Goal: Task Accomplishment & Management: Manage account settings

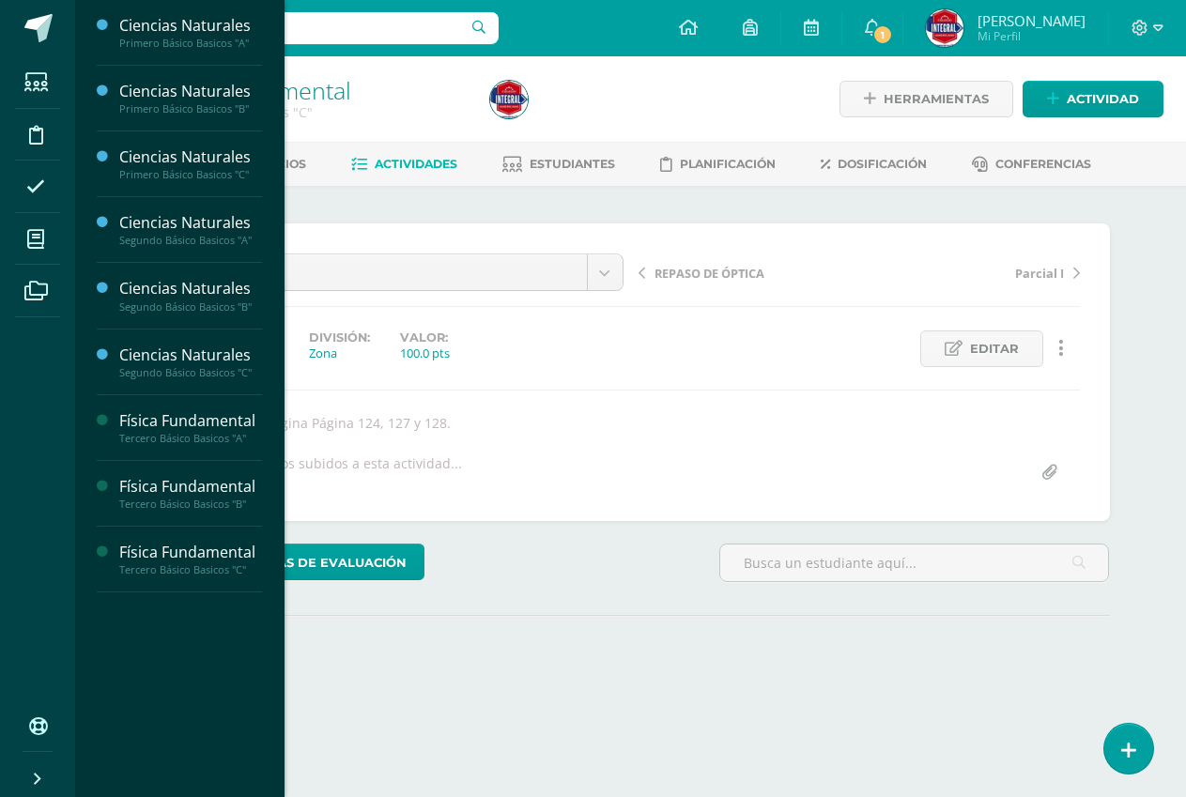
click at [28, 235] on icon at bounding box center [35, 239] width 17 height 19
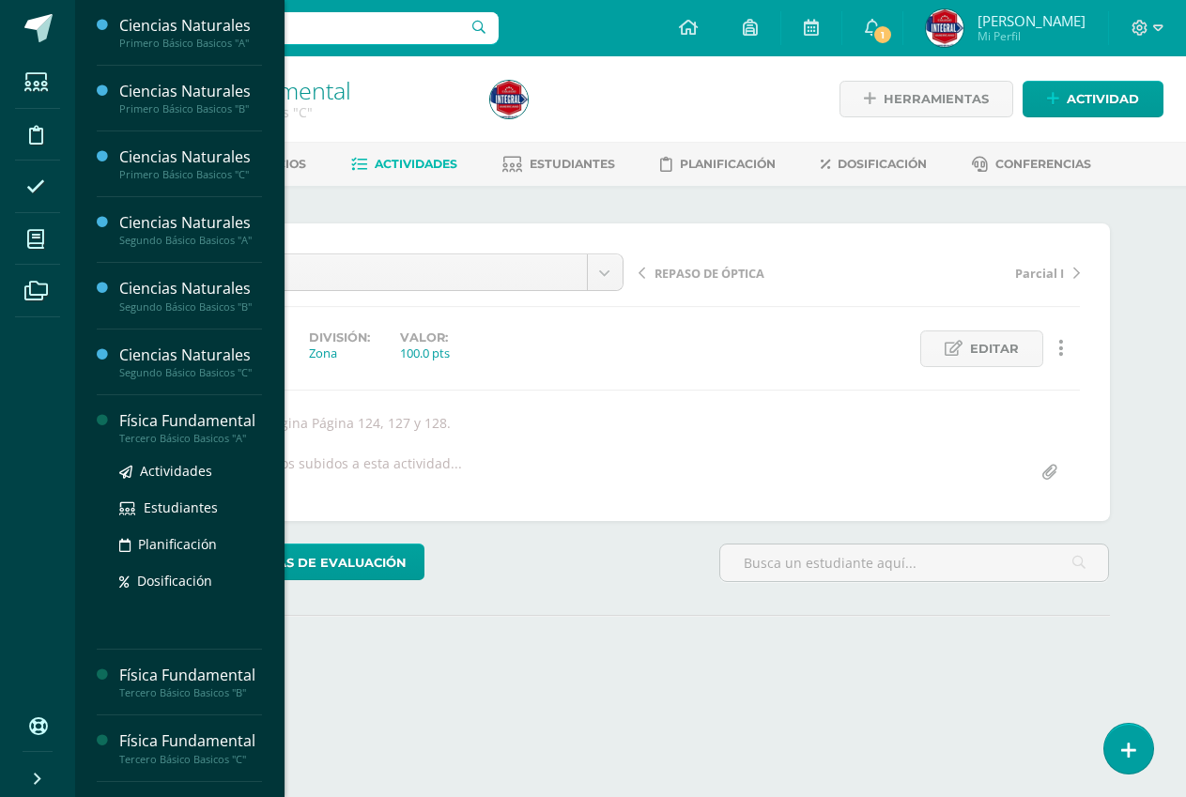
click at [216, 429] on div "Física Fundamental" at bounding box center [190, 421] width 143 height 22
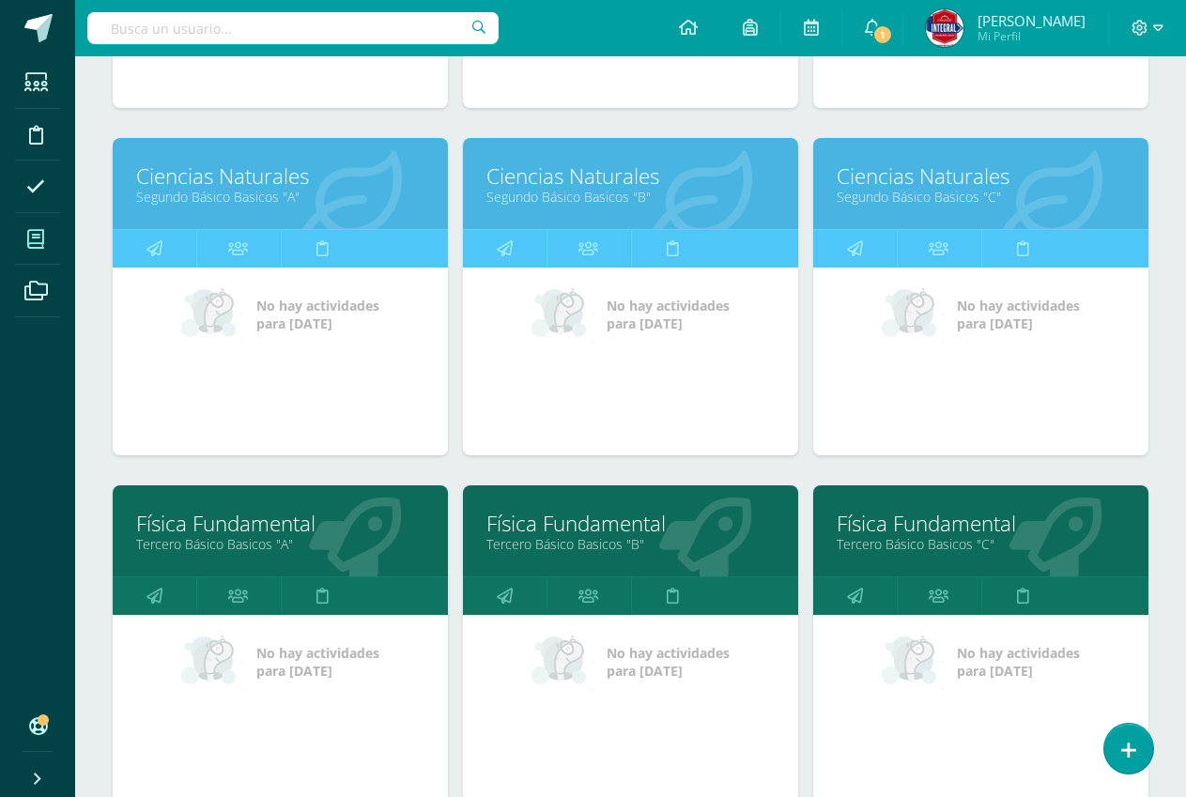
scroll to position [563, 0]
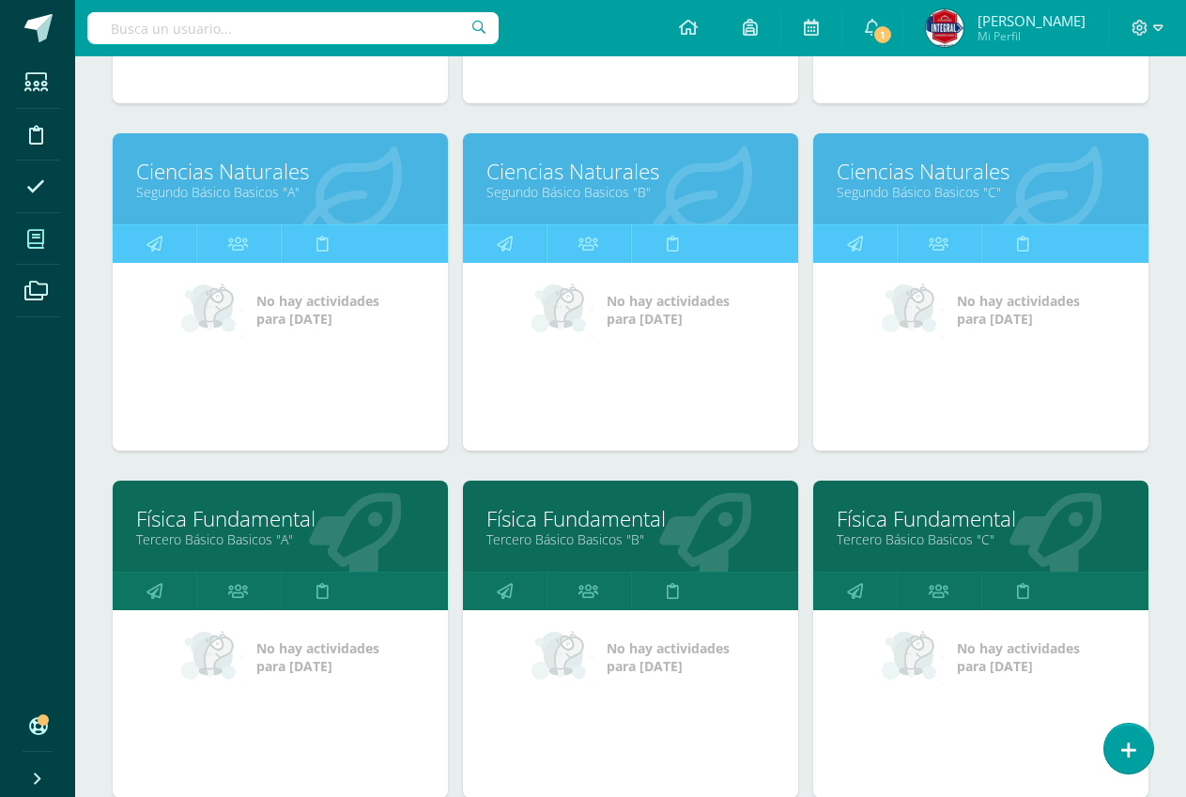
click at [258, 514] on link "Física Fundamental" at bounding box center [280, 518] width 288 height 29
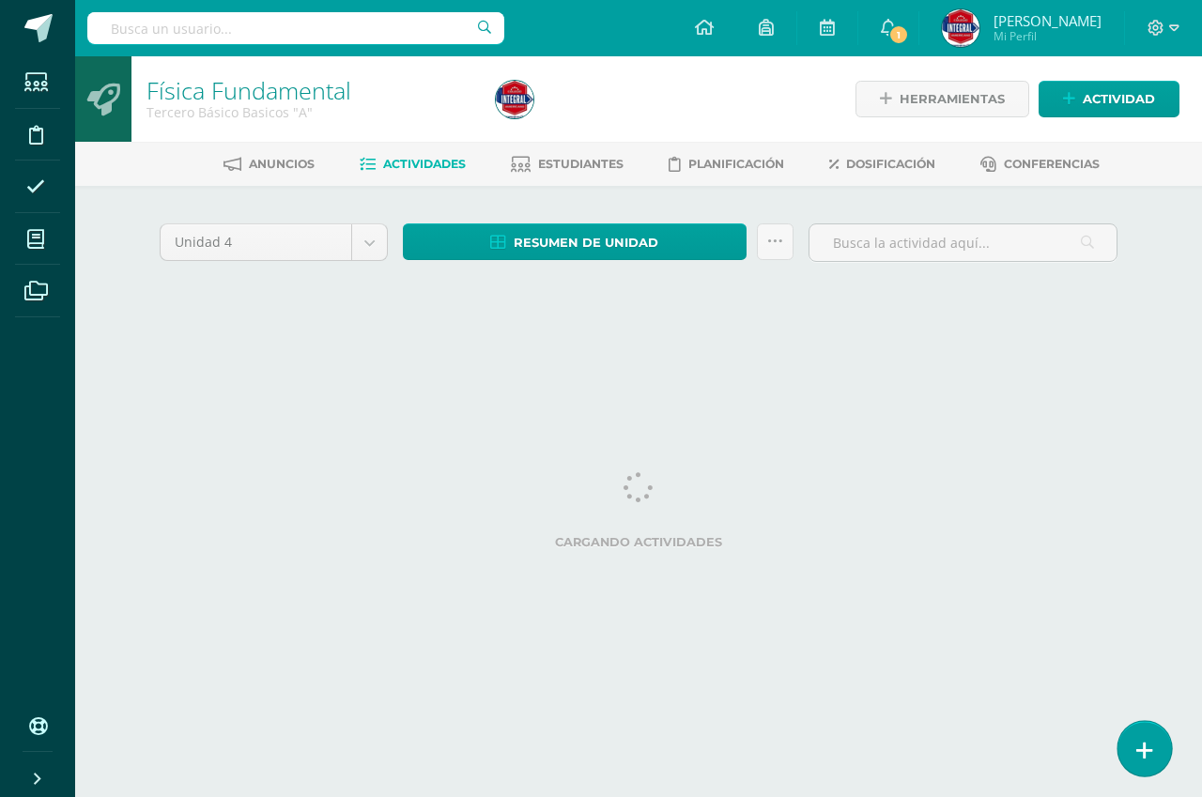
click at [1137, 747] on icon at bounding box center [1144, 751] width 17 height 22
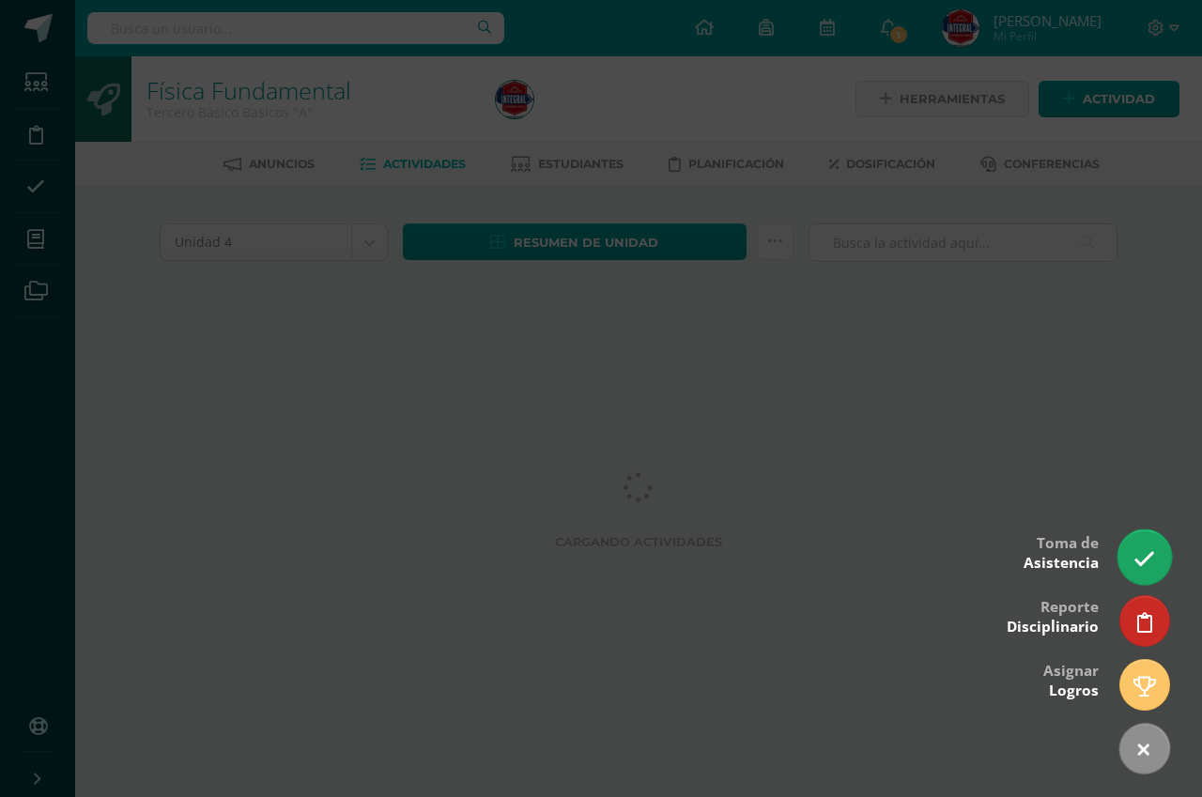
click at [1140, 564] on icon at bounding box center [1144, 559] width 22 height 22
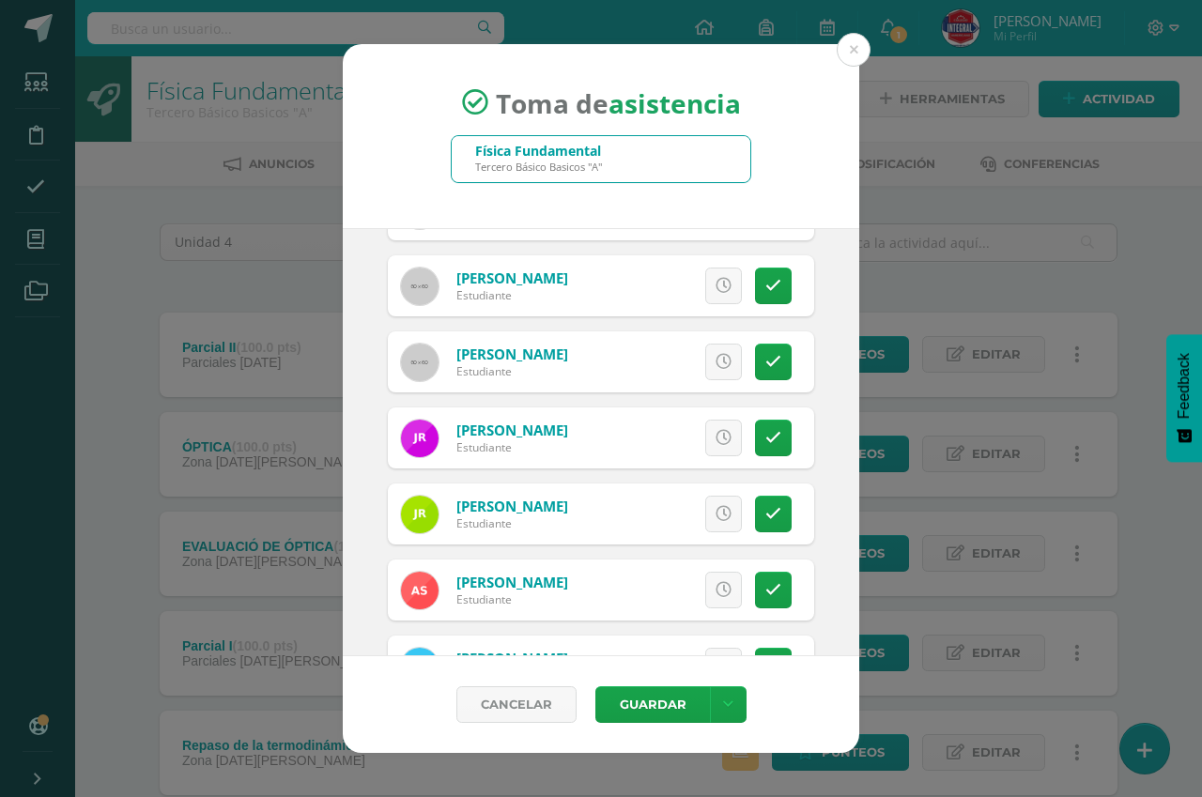
scroll to position [1802, 0]
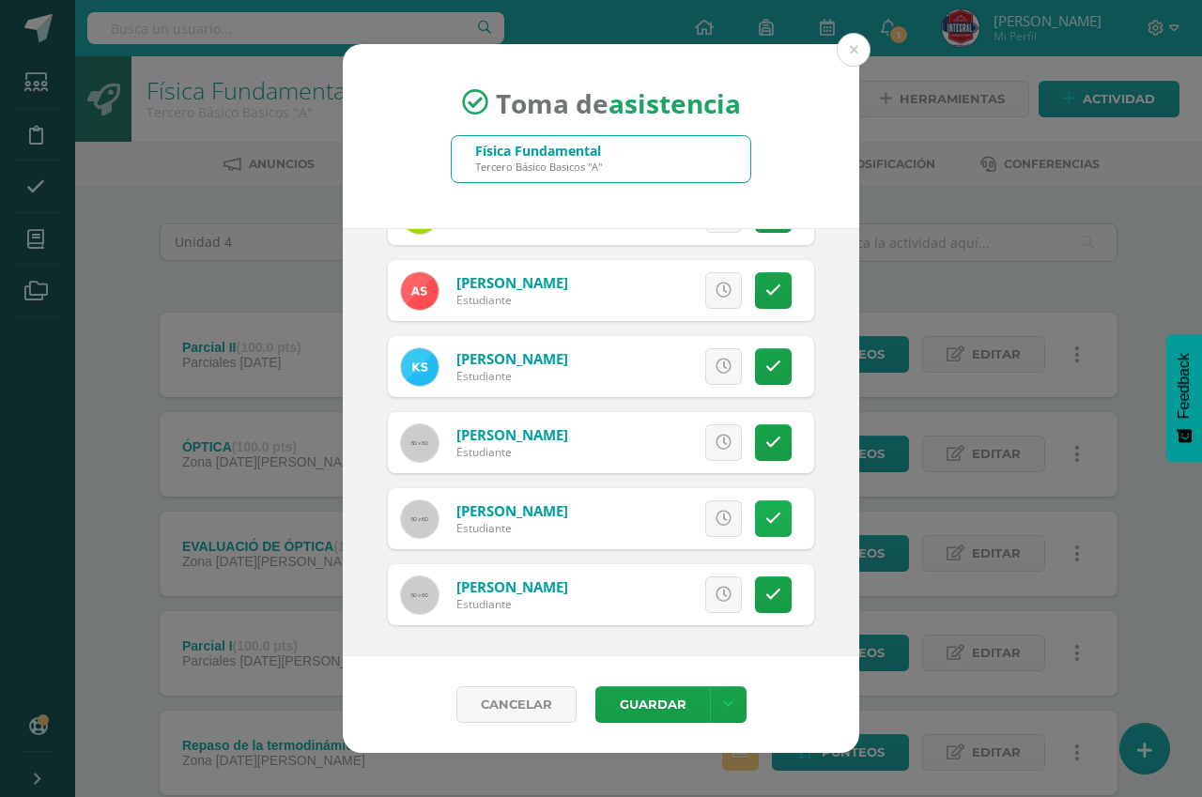
click at [766, 522] on link at bounding box center [773, 518] width 37 height 37
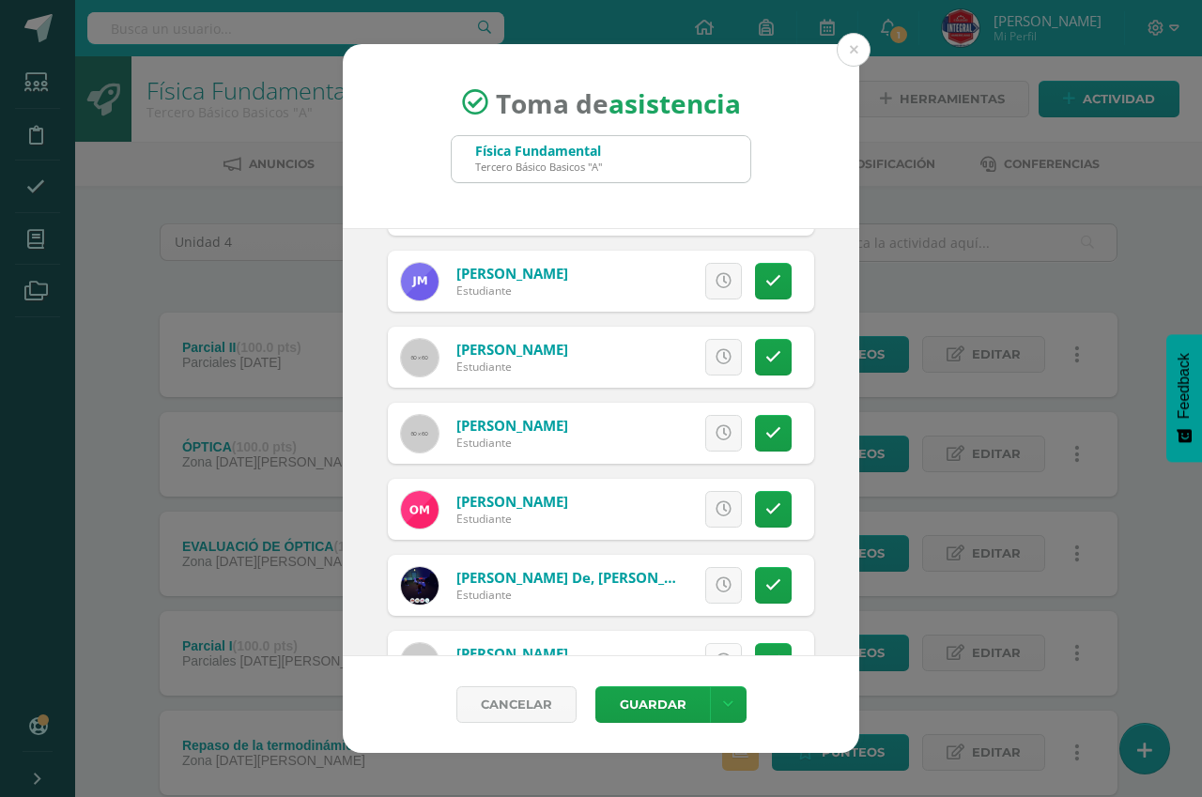
scroll to position [957, 0]
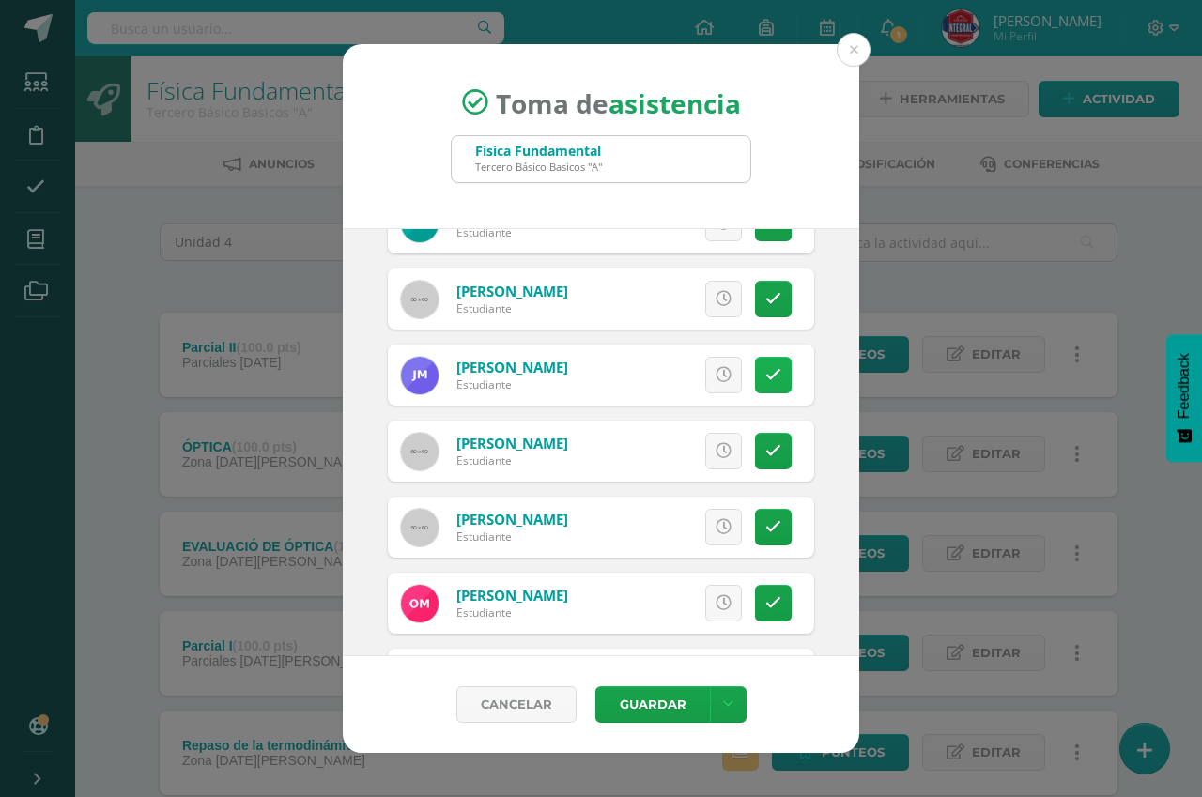
click at [755, 369] on link at bounding box center [773, 375] width 37 height 37
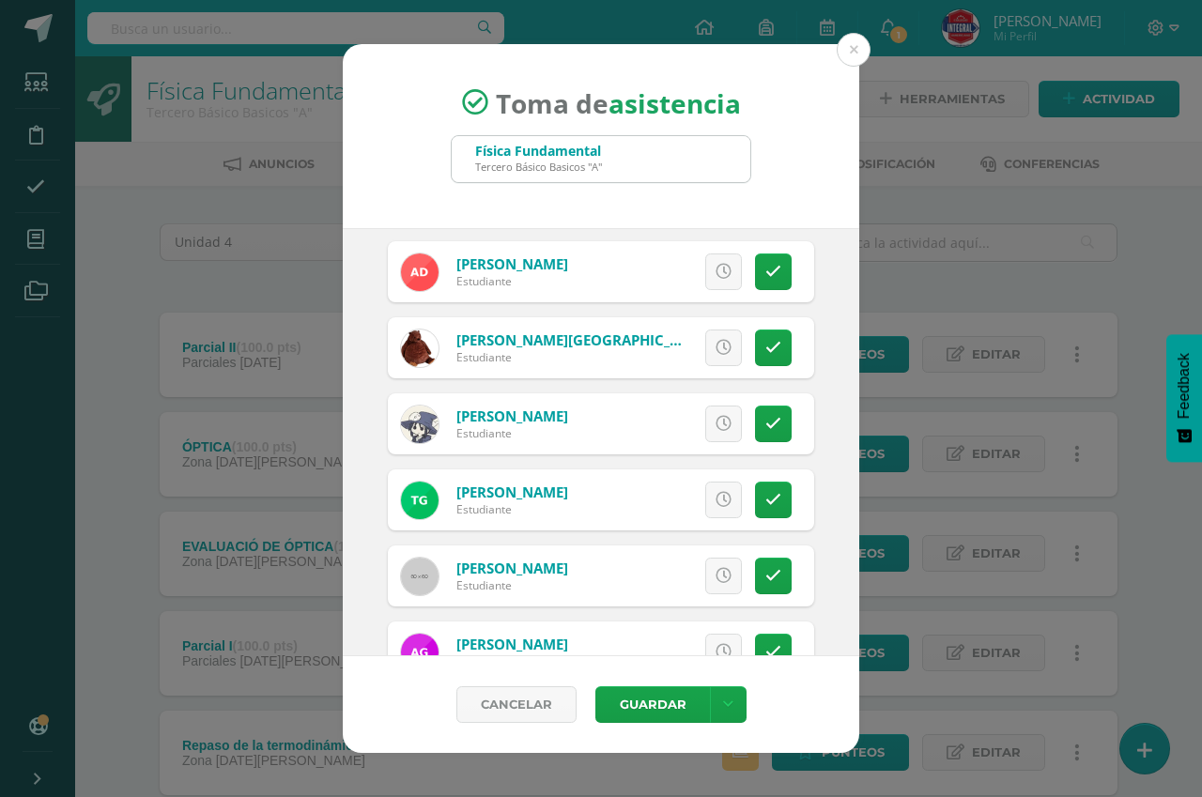
scroll to position [0, 0]
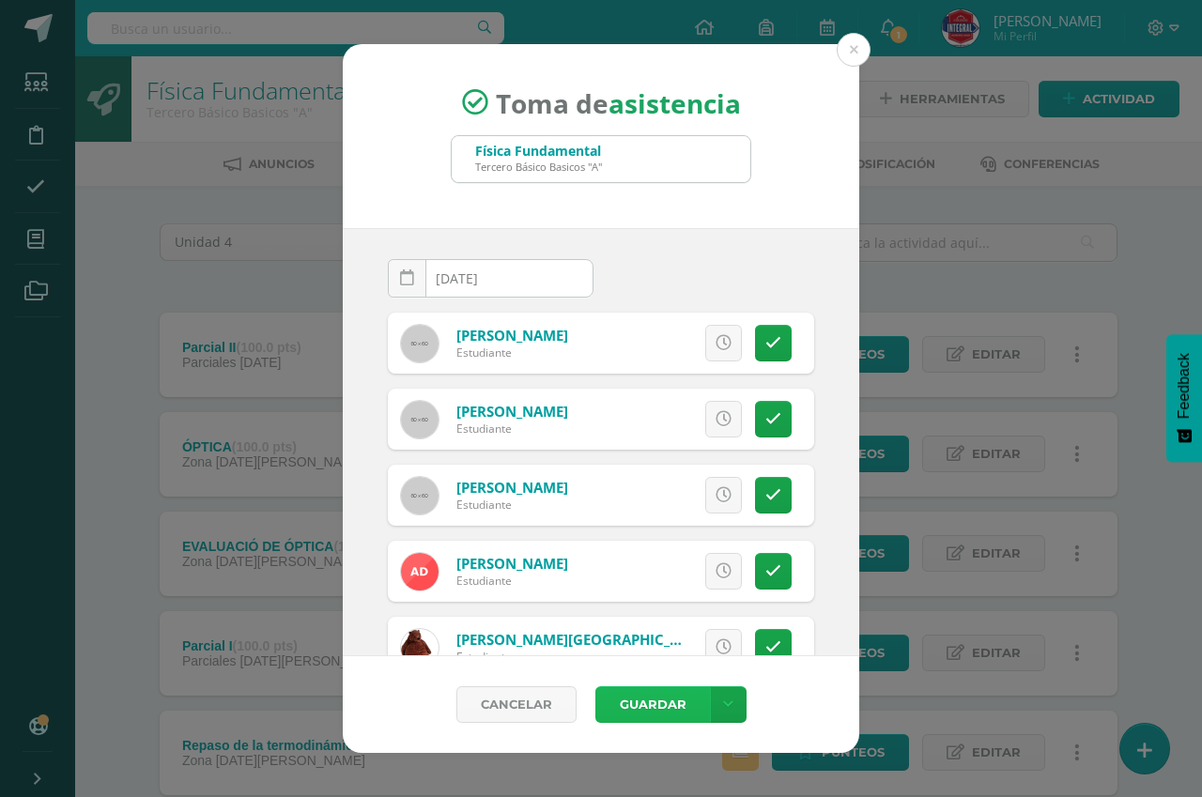
click at [623, 696] on button "Guardar" at bounding box center [652, 704] width 115 height 37
